Goal: Task Accomplishment & Management: Complete application form

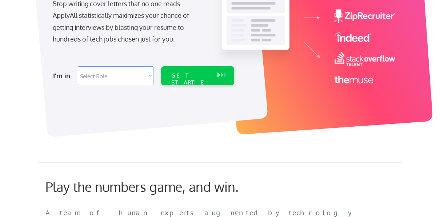
scroll to position [141, 0]
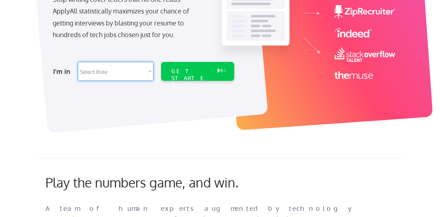
click at [148, 72] on select "Select Role Software Engineering Product Management Customer Success Sales UI/U…" at bounding box center [116, 71] width 76 height 19
select select ""technical_project_program_mgmt""
click at [78, 62] on select "Select Role Software Engineering Product Management Customer Success Sales UI/U…" at bounding box center [116, 71] width 76 height 19
select select ""technical_project_program_mgmt""
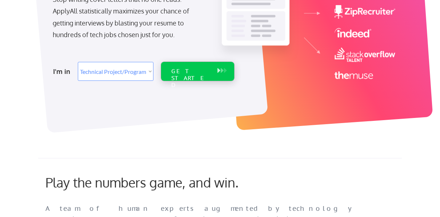
click at [190, 73] on div "GET STARTED" at bounding box center [190, 78] width 39 height 21
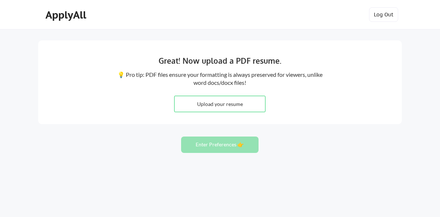
type input "C:\fakepath\ThamiResumeJuly25.pdf"
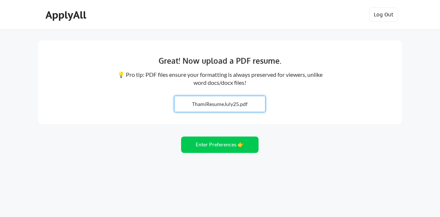
click at [204, 101] on input "file" at bounding box center [220, 104] width 91 height 16
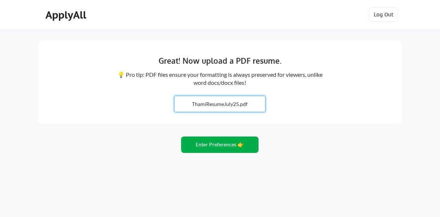
click at [228, 146] on button "Enter Preferences 👉" at bounding box center [219, 144] width 77 height 16
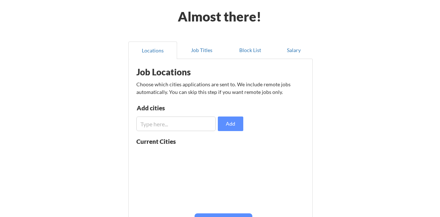
scroll to position [15, 0]
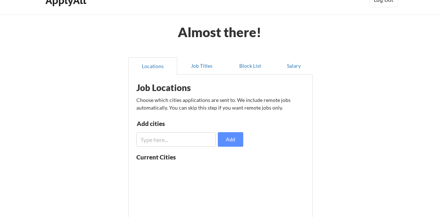
click at [186, 141] on input "input" at bounding box center [175, 139] width 79 height 15
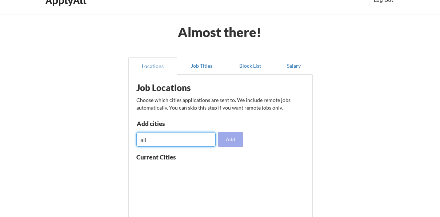
type input "all"
click at [224, 140] on button "Add" at bounding box center [230, 139] width 25 height 15
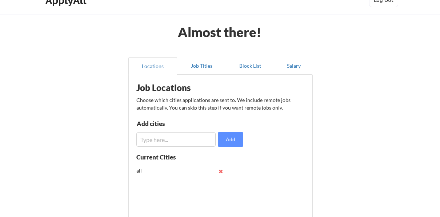
click at [218, 171] on button at bounding box center [220, 170] width 5 height 5
click at [198, 69] on button "Job Titles" at bounding box center [201, 65] width 49 height 17
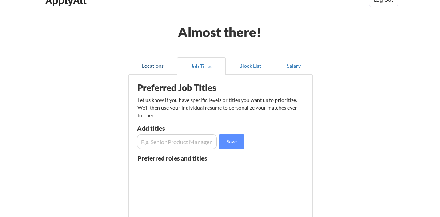
click at [145, 68] on button "Locations" at bounding box center [152, 65] width 49 height 17
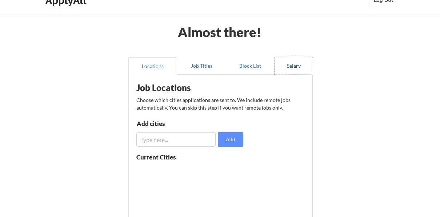
click at [291, 64] on button "Salary" at bounding box center [294, 65] width 38 height 17
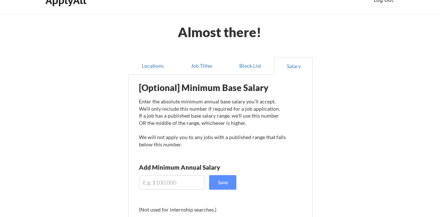
click at [187, 183] on input "input" at bounding box center [172, 182] width 66 height 15
paste input "$59,360"
drag, startPoint x: 149, startPoint y: 181, endPoint x: 153, endPoint y: 182, distance: 4.5
click at [153, 182] on input "input" at bounding box center [172, 182] width 66 height 15
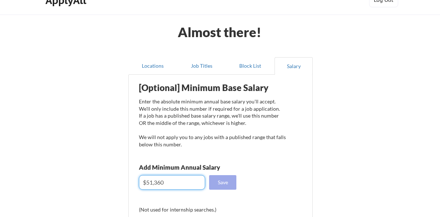
type input "$51,360"
click at [224, 183] on button "Save" at bounding box center [222, 182] width 27 height 15
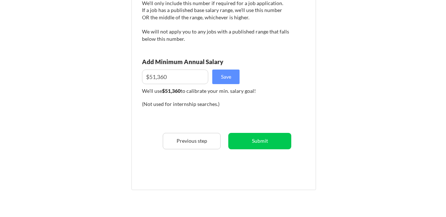
scroll to position [88, 0]
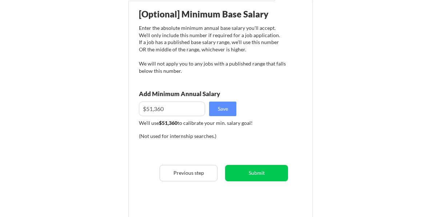
drag, startPoint x: 438, startPoint y: 73, endPoint x: 437, endPoint y: 62, distance: 11.3
click at [437, 62] on div "Almost there! Locations Job Titles Block List Salary Preferred Job Titles Let u…" at bounding box center [220, 100] width 440 height 377
drag, startPoint x: 442, startPoint y: 43, endPoint x: 254, endPoint y: 173, distance: 228.3
click at [254, 173] on button "Submit" at bounding box center [256, 173] width 63 height 16
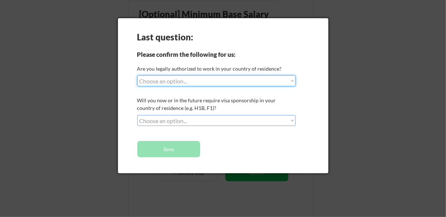
click at [294, 84] on select "Choose an option... Yes, I am a [DEMOGRAPHIC_DATA] Citizen Yes, I am a [DEMOGRA…" at bounding box center [216, 80] width 158 height 11
select select ""no__i_am_not__yet__authorized""
click at [137, 75] on select "Choose an option... Yes, I am a [DEMOGRAPHIC_DATA] Citizen Yes, I am a [DEMOGRA…" at bounding box center [216, 80] width 158 height 11
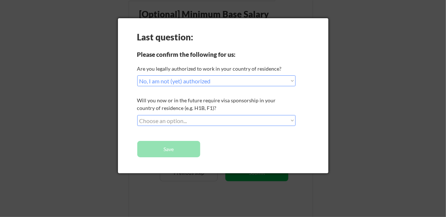
click at [182, 124] on select "Choose an option... No, I will not need sponsorship Yes, I will need sponsorship" at bounding box center [216, 120] width 158 height 11
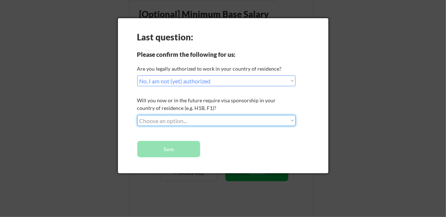
select select ""yes__i_will_need_sponsorship""
click at [137, 115] on select "Choose an option... No, I will not need sponsorship Yes, I will need sponsorship" at bounding box center [216, 120] width 158 height 11
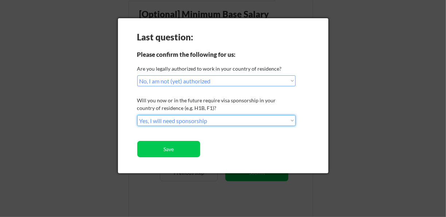
click at [189, 120] on select "Choose an option... No, I will not need sponsorship Yes, I will need sponsorship" at bounding box center [216, 120] width 158 height 11
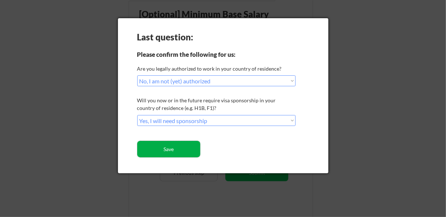
click at [163, 151] on button "Save" at bounding box center [168, 149] width 63 height 16
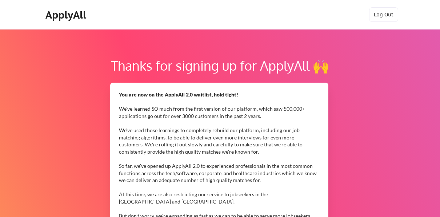
drag, startPoint x: 435, startPoint y: 33, endPoint x: 429, endPoint y: 68, distance: 34.6
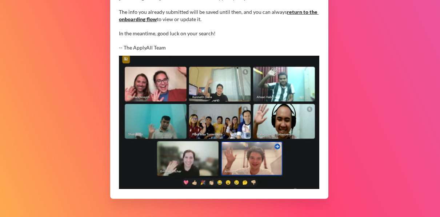
scroll to position [256, 0]
